Goal: Book appointment/travel/reservation

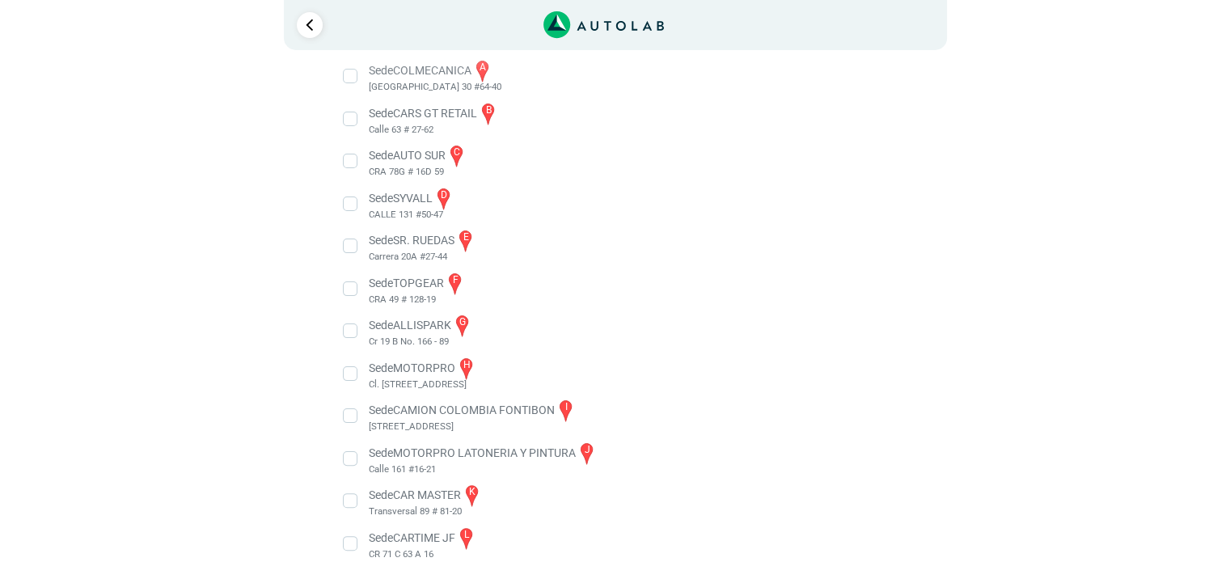
scroll to position [346, 0]
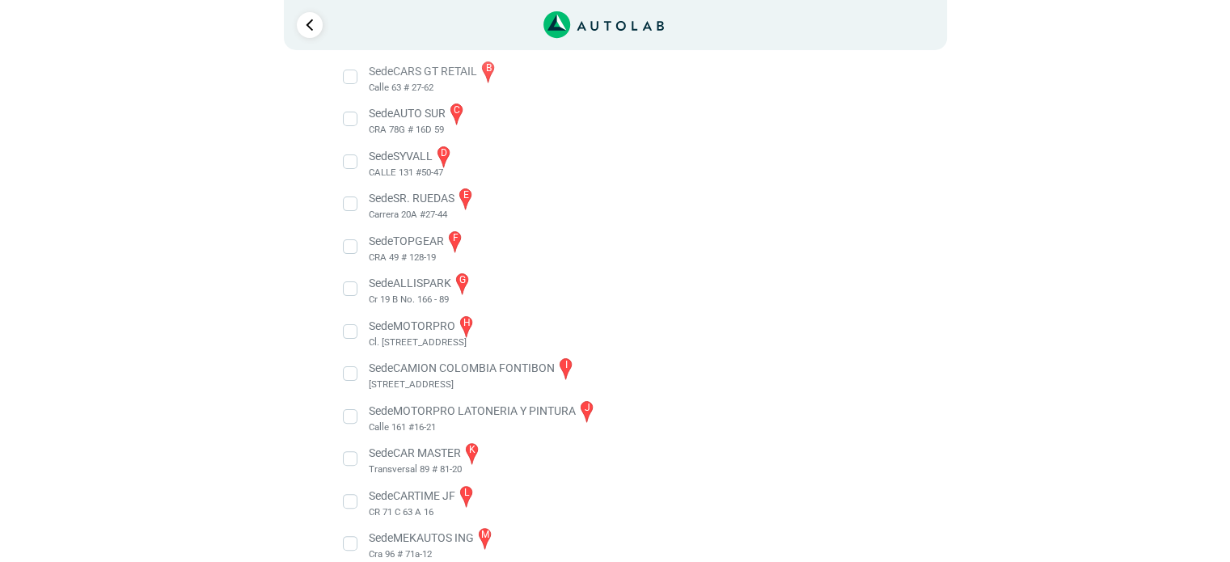
click at [343, 336] on li "Sede MOTORPRO h Cl. [STREET_ADDRESS]" at bounding box center [615, 332] width 567 height 36
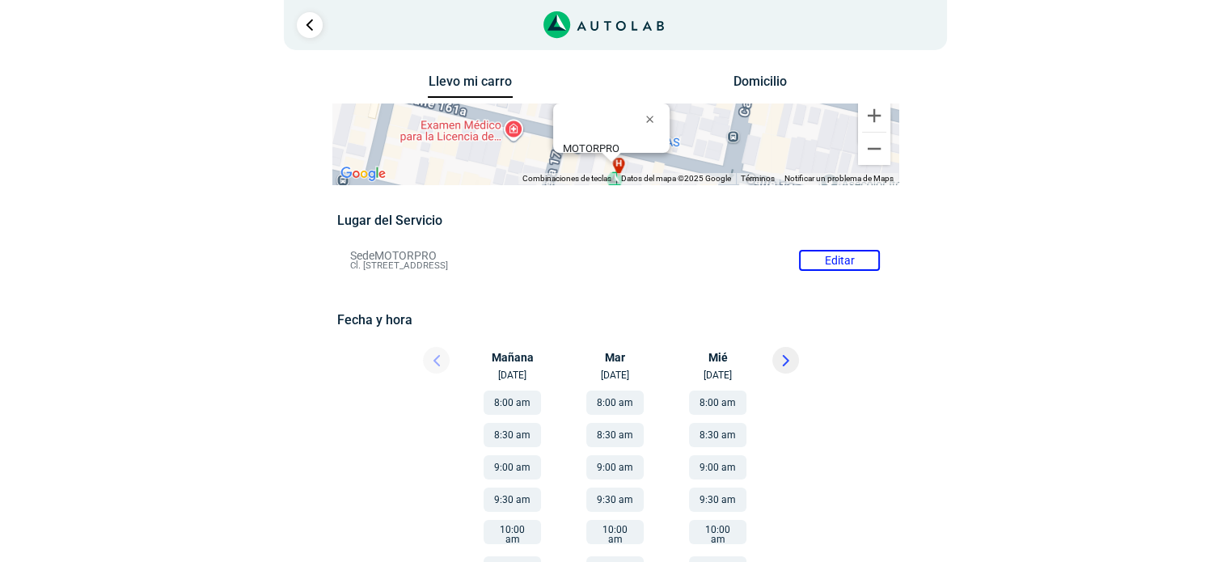
click at [716, 284] on div "Lugar del Servicio Sede MOTORPRO Editar Cl. [STREET_ADDRESS] Fecha y hora" at bounding box center [615, 527] width 556 height 628
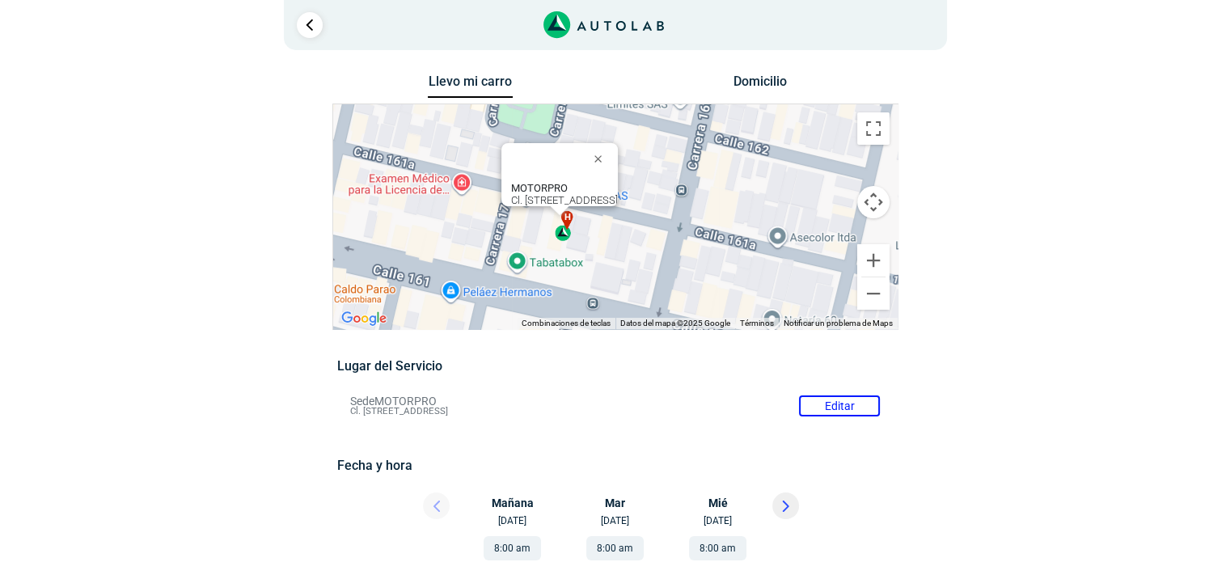
drag, startPoint x: 773, startPoint y: 222, endPoint x: 722, endPoint y: 212, distance: 52.0
click at [722, 212] on div "a b c d e f g" at bounding box center [615, 216] width 565 height 225
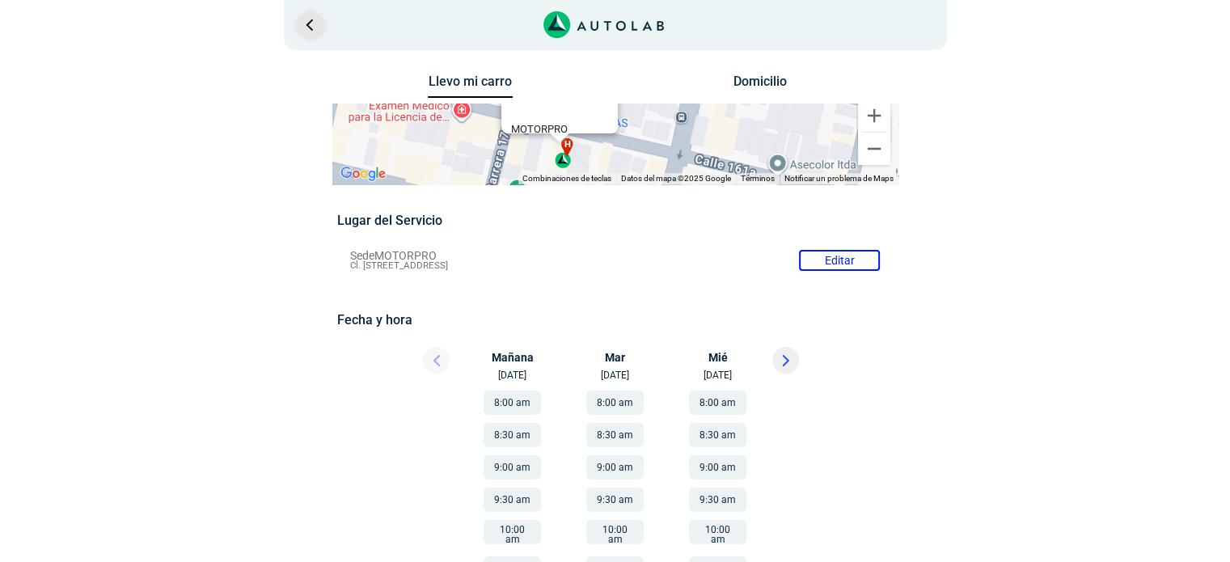
click at [303, 23] on link "Ir al paso anterior" at bounding box center [310, 25] width 26 height 26
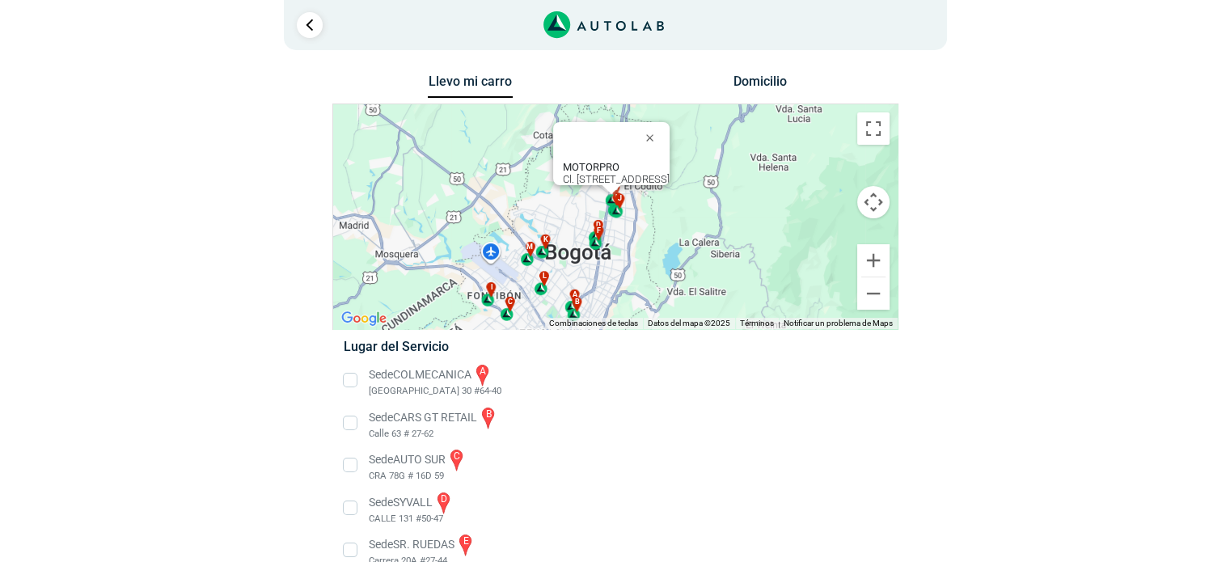
click at [327, 26] on div "4" at bounding box center [615, 25] width 663 height 50
click at [314, 28] on link "Ir al paso anterior" at bounding box center [310, 25] width 26 height 26
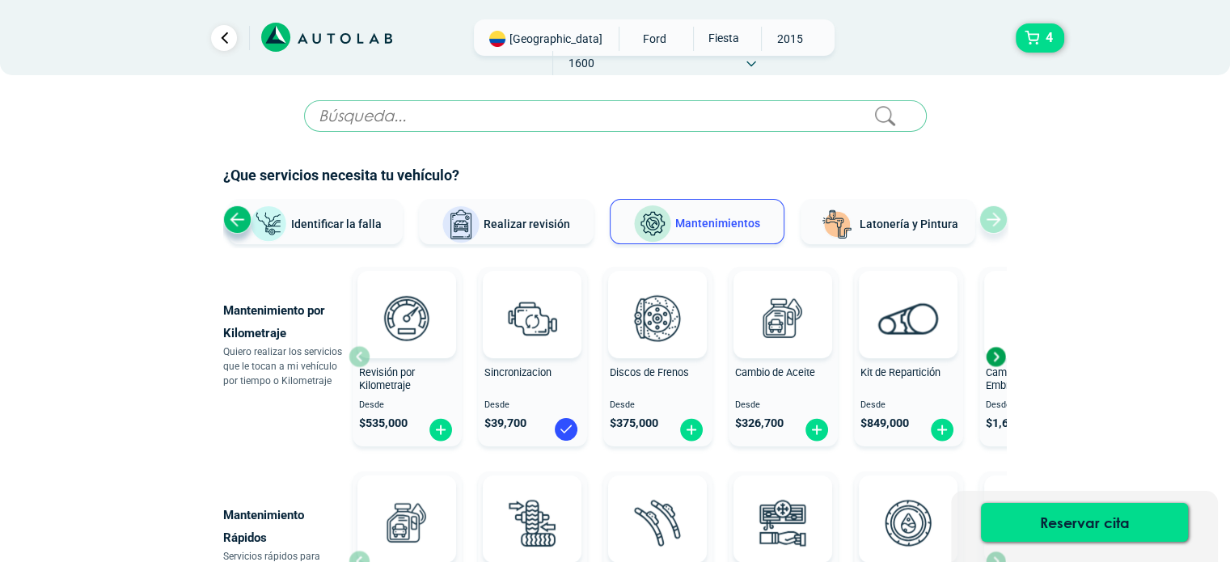
click at [1068, 32] on div "4" at bounding box center [922, 37] width 307 height 29
click at [1039, 35] on button "4" at bounding box center [1040, 37] width 49 height 29
